Goal: Task Accomplishment & Management: Complete application form

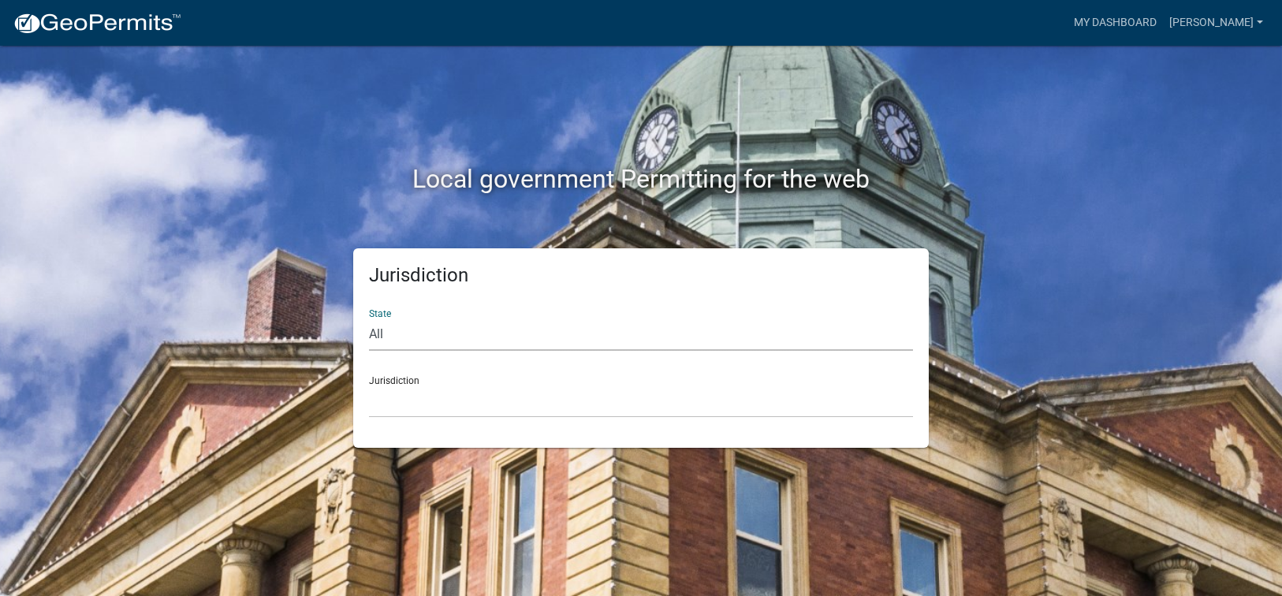
click at [424, 333] on select "All [US_STATE] [US_STATE] [US_STATE] [US_STATE] [US_STATE] [US_STATE] [US_STATE…" at bounding box center [641, 334] width 544 height 32
select select "[US_STATE]"
click at [369, 318] on select "All [US_STATE] [US_STATE] [US_STATE] [US_STATE] [US_STATE] [US_STATE] [US_STATE…" at bounding box center [641, 334] width 544 height 32
click at [389, 404] on select "[GEOGRAPHIC_DATA], [US_STATE][PERSON_NAME][GEOGRAPHIC_DATA], [US_STATE][PERSON_…" at bounding box center [641, 401] width 544 height 32
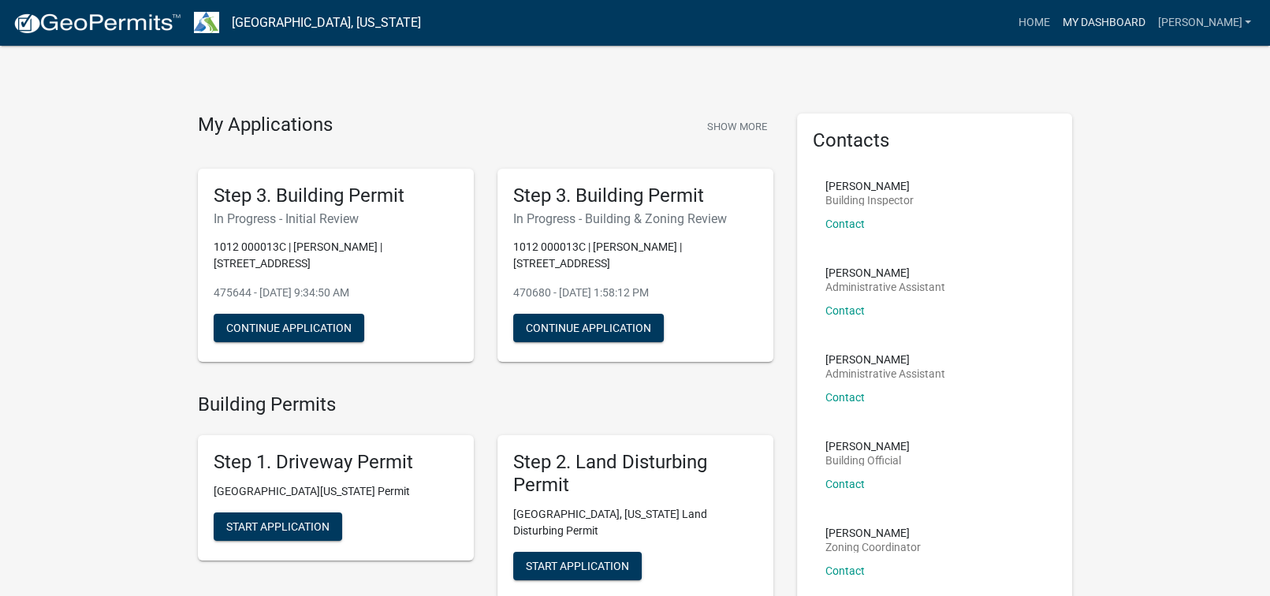
click at [1151, 20] on link "My Dashboard" at bounding box center [1102, 23] width 95 height 30
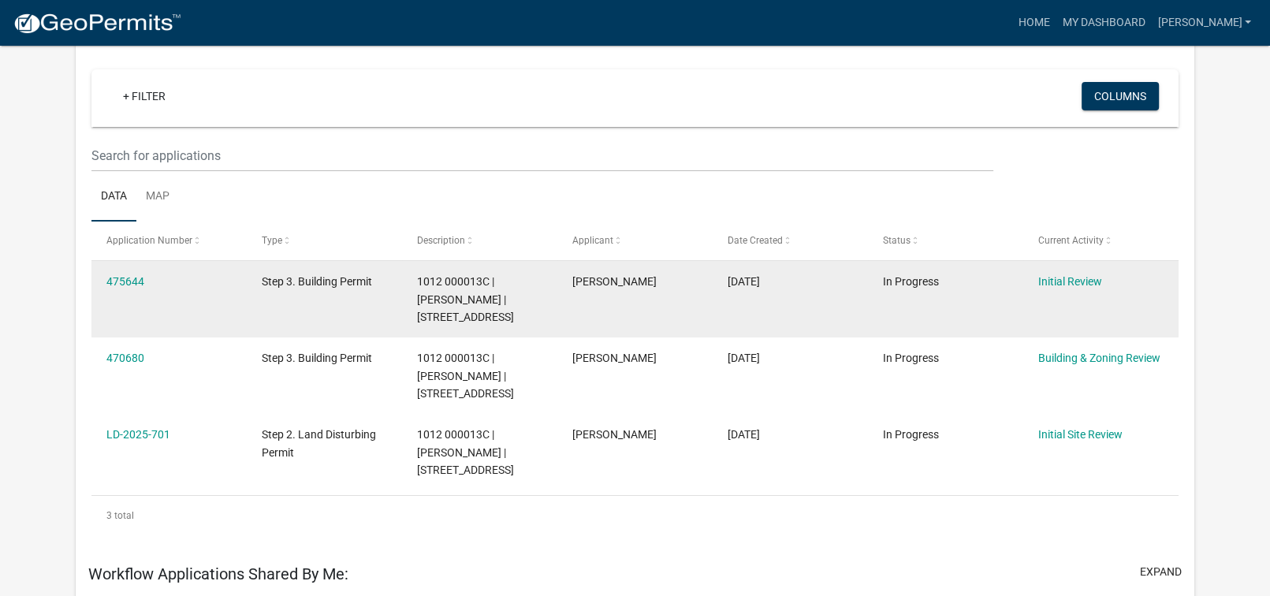
scroll to position [130, 0]
click at [1055, 280] on link "Initial Review" at bounding box center [1070, 281] width 64 height 13
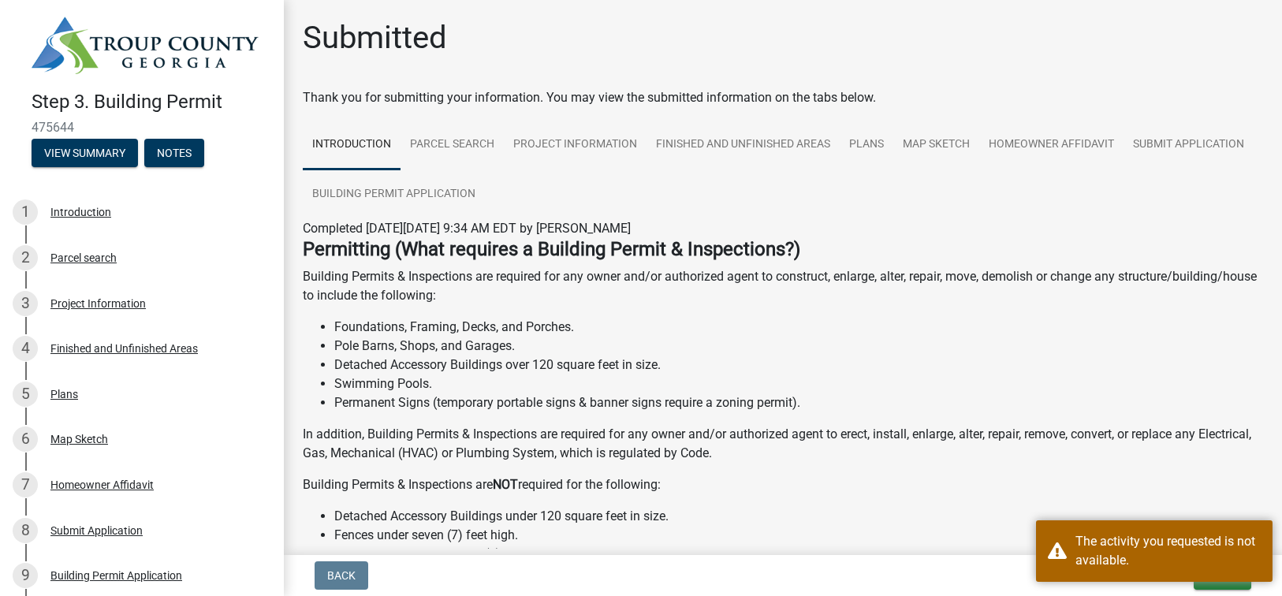
click at [858, 345] on li "Pole Barns, Shops, and Garages." at bounding box center [798, 346] width 929 height 19
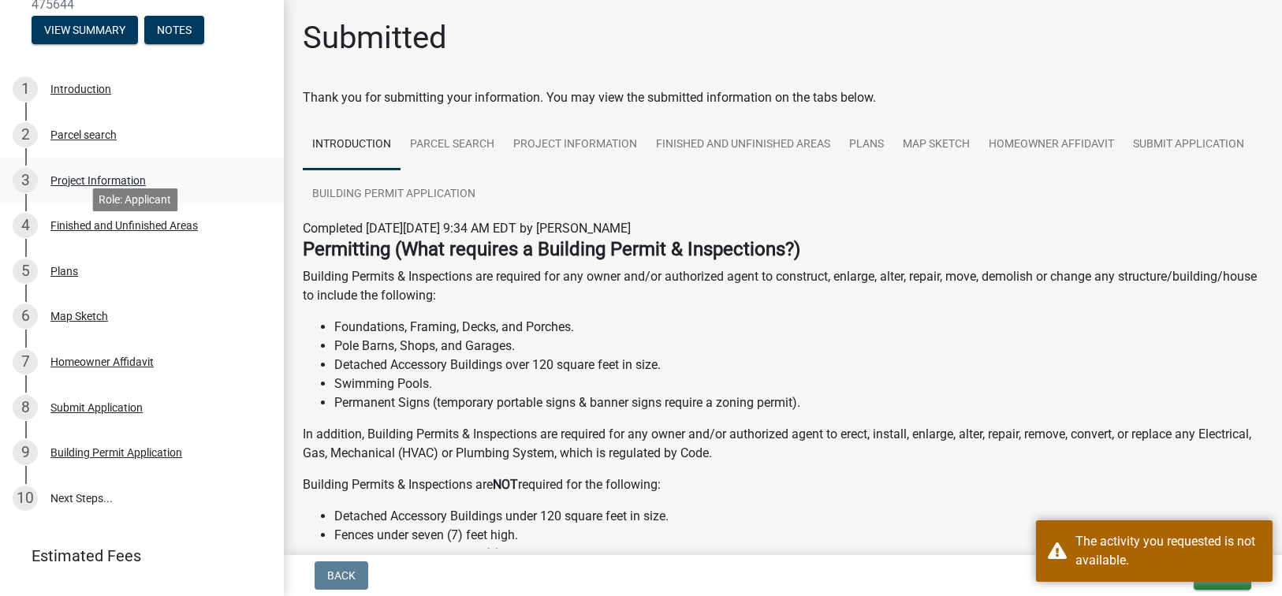
scroll to position [155, 0]
